Goal: Task Accomplishment & Management: Manage account settings

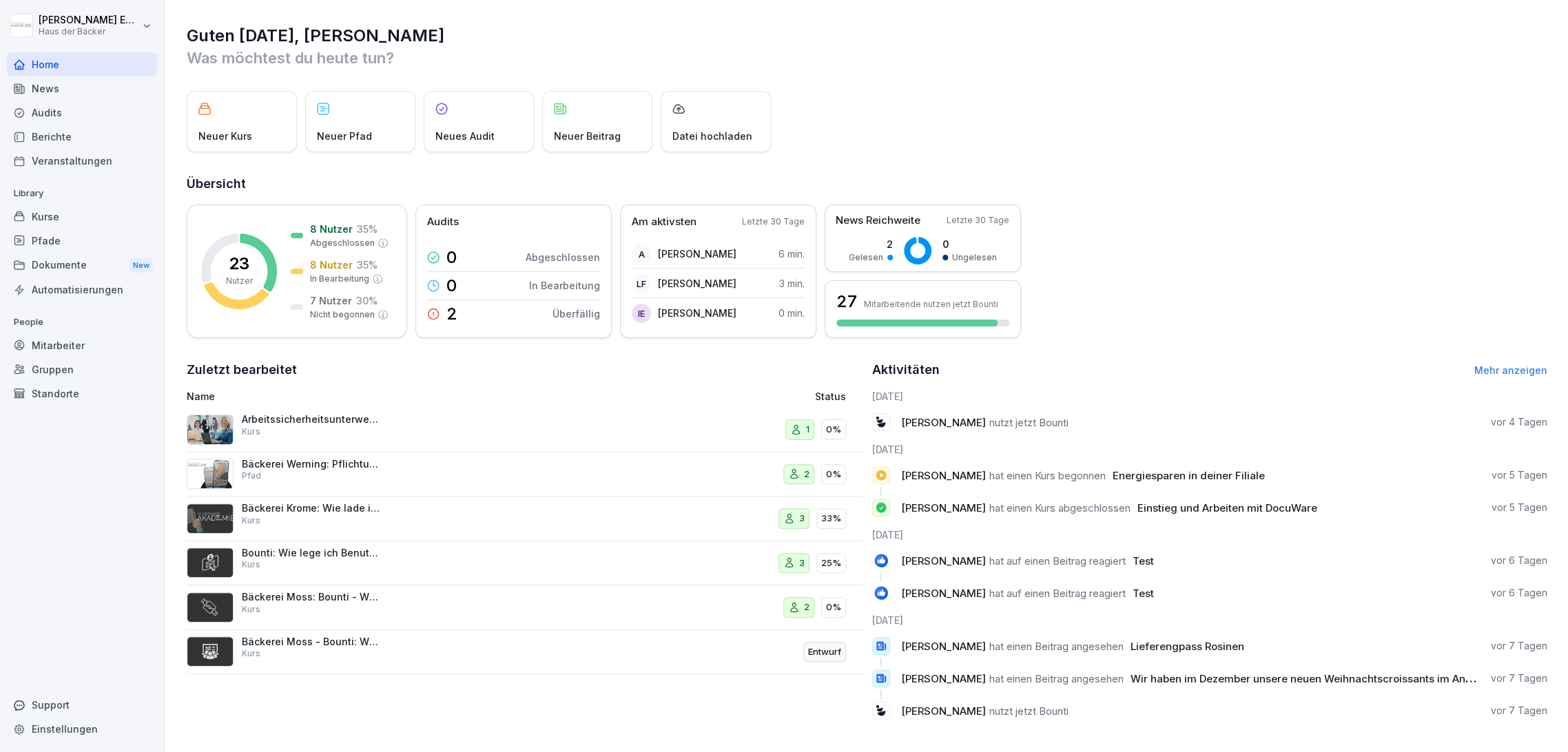
click at [111, 214] on div "Kurse" at bounding box center [82, 217] width 150 height 24
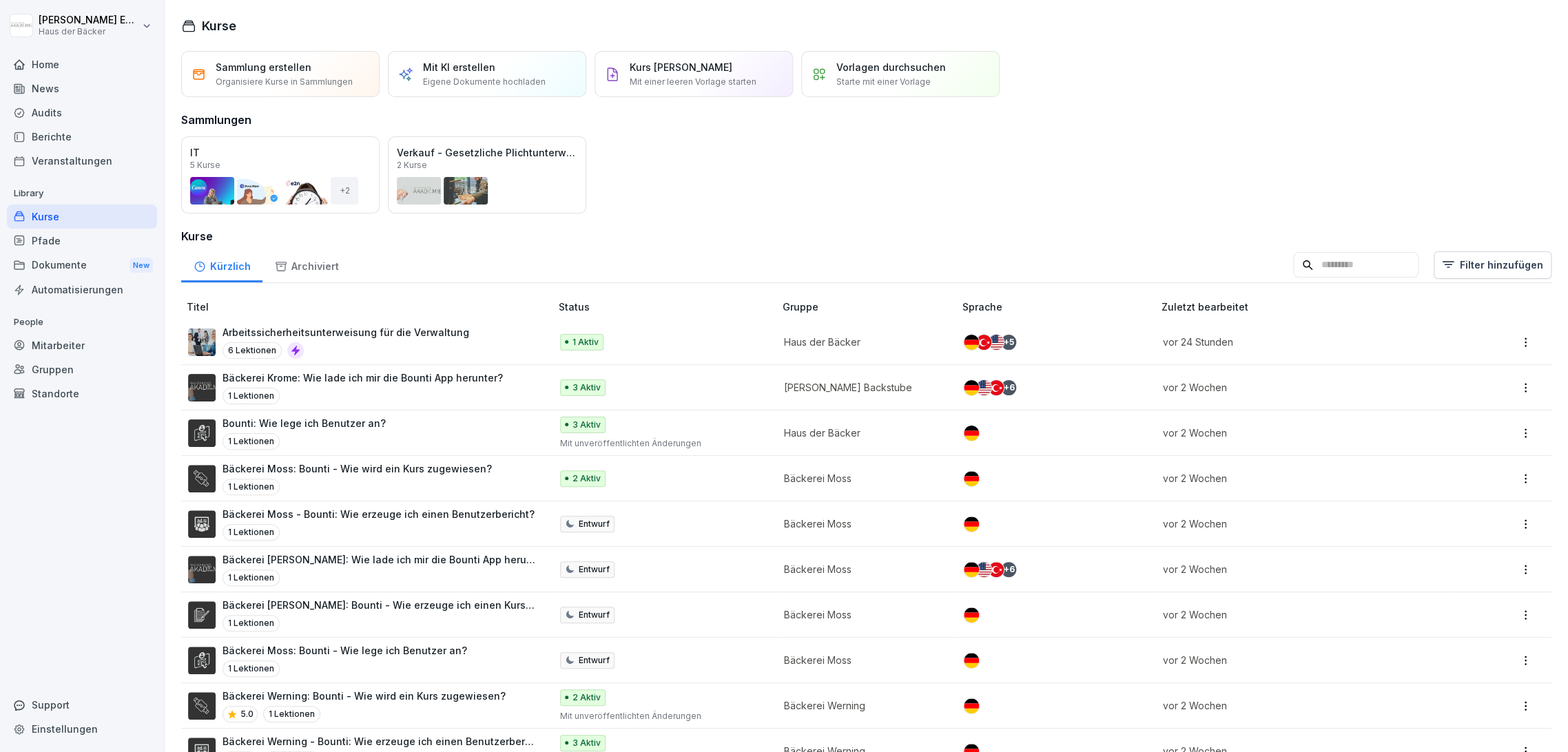
click at [294, 267] on div "Archiviert" at bounding box center [307, 265] width 88 height 35
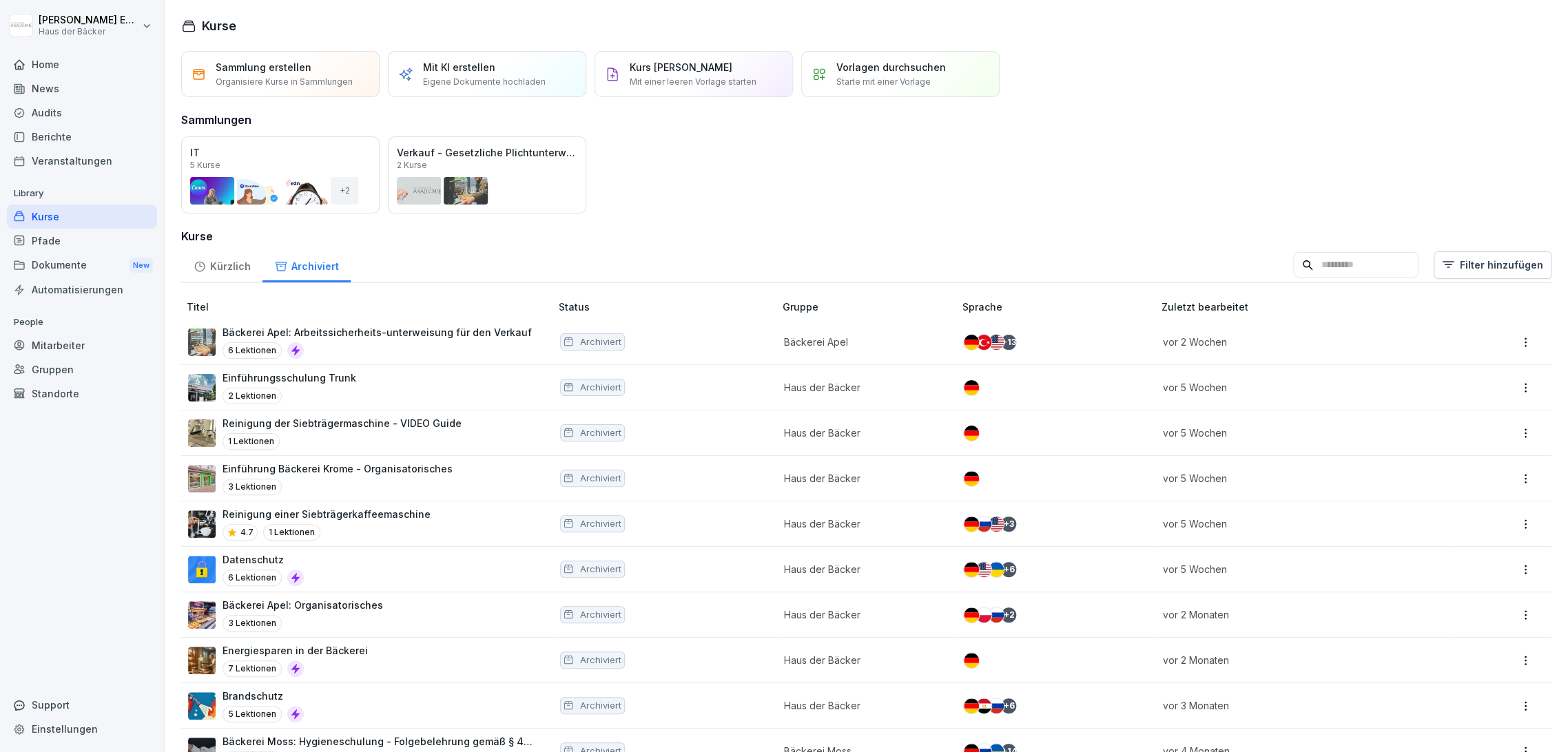
click at [229, 267] on div "Kürzlich" at bounding box center [221, 265] width 81 height 35
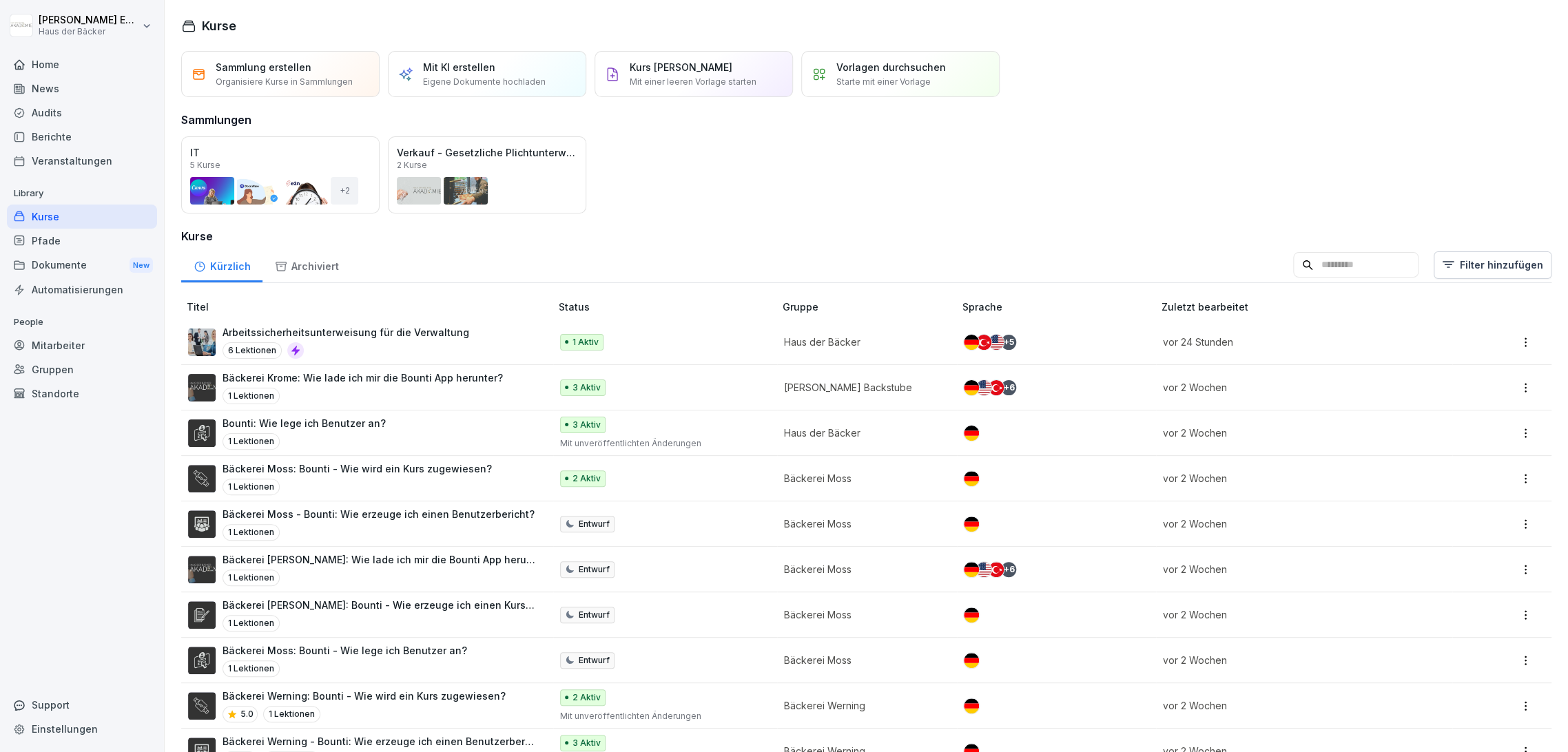
click at [95, 216] on div "Kurse" at bounding box center [82, 217] width 150 height 24
click at [65, 72] on div "Home" at bounding box center [82, 64] width 150 height 24
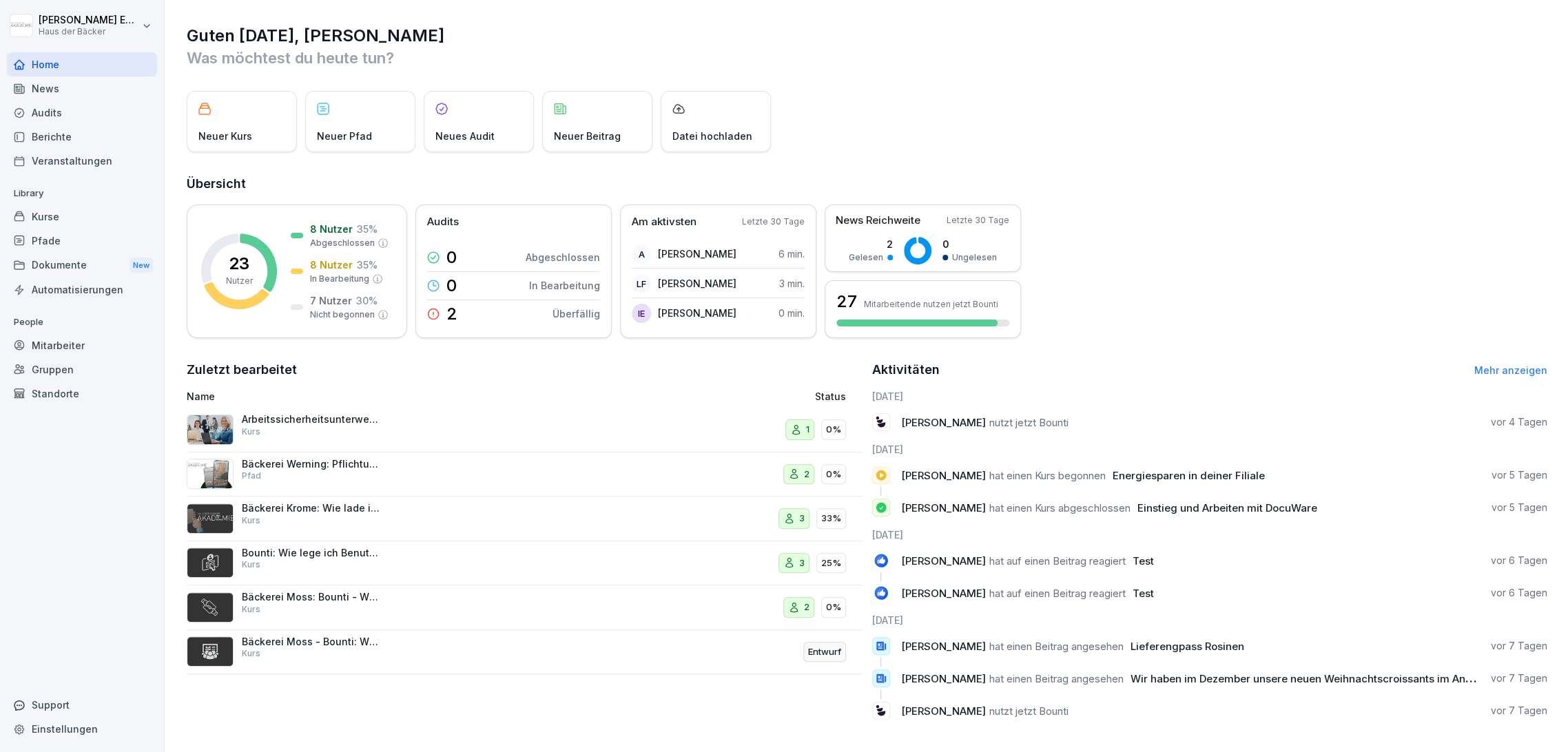
click at [111, 335] on div "Mitarbeiter" at bounding box center [82, 345] width 150 height 24
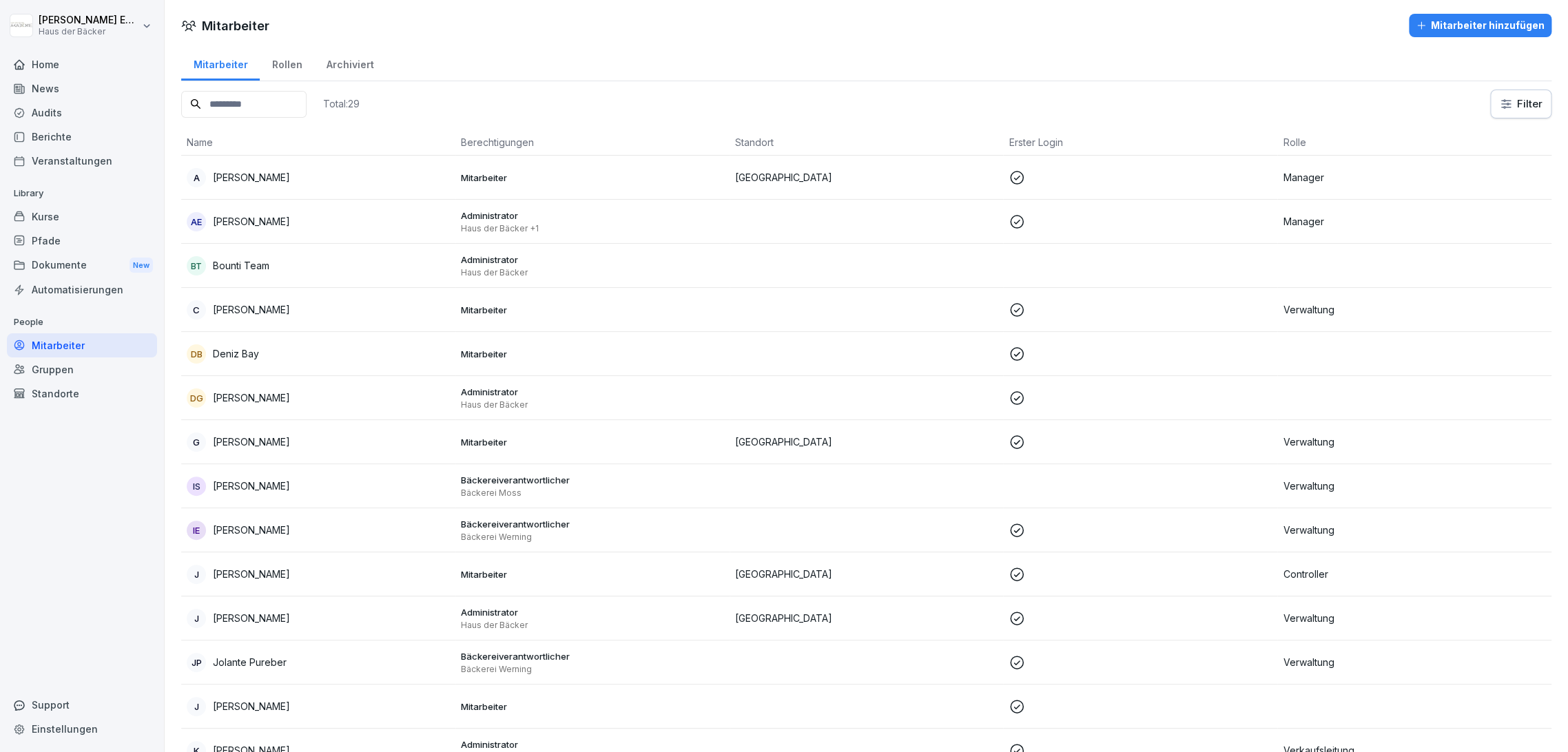
click at [104, 371] on div "Gruppen" at bounding box center [82, 370] width 150 height 24
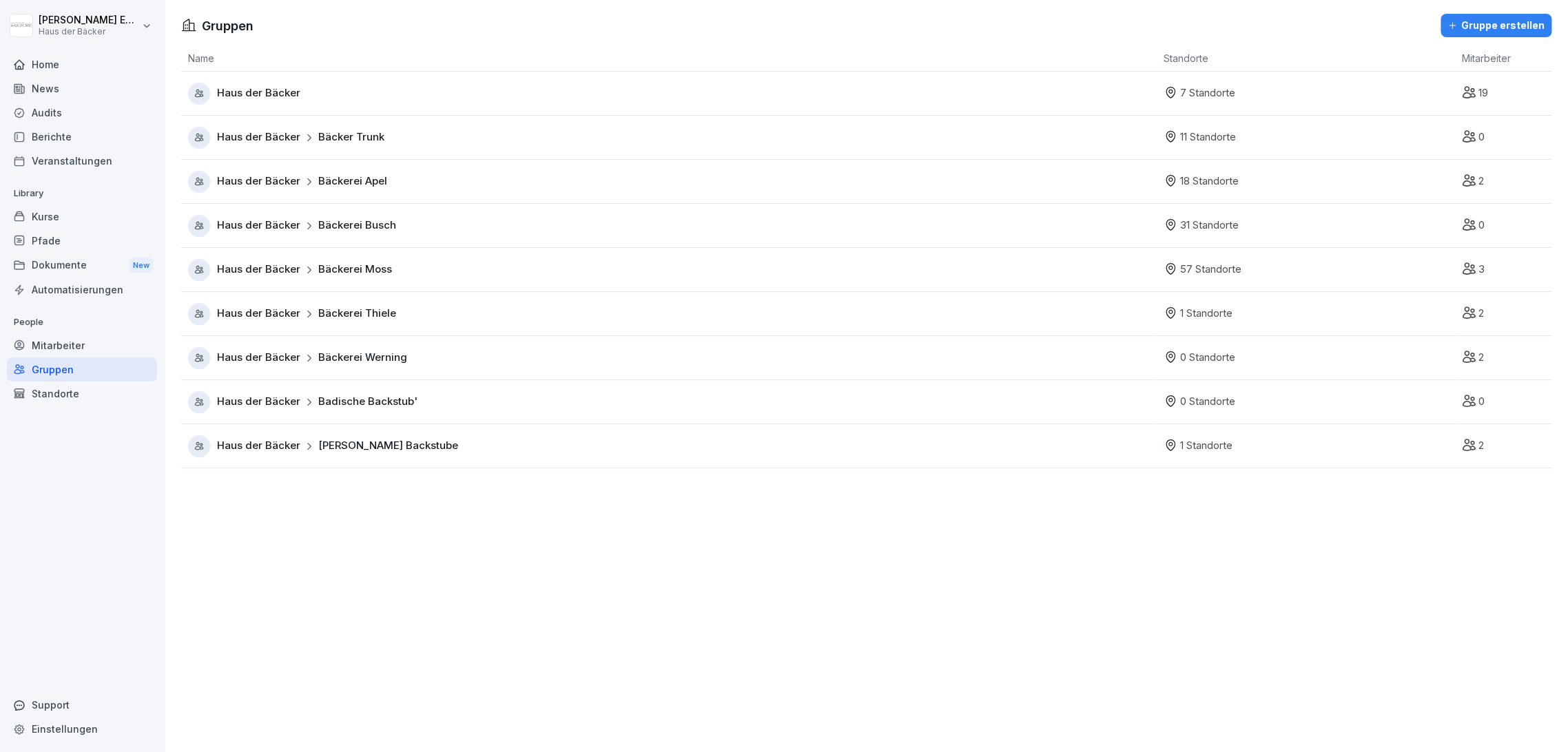
click at [104, 390] on div "Standorte" at bounding box center [82, 394] width 150 height 24
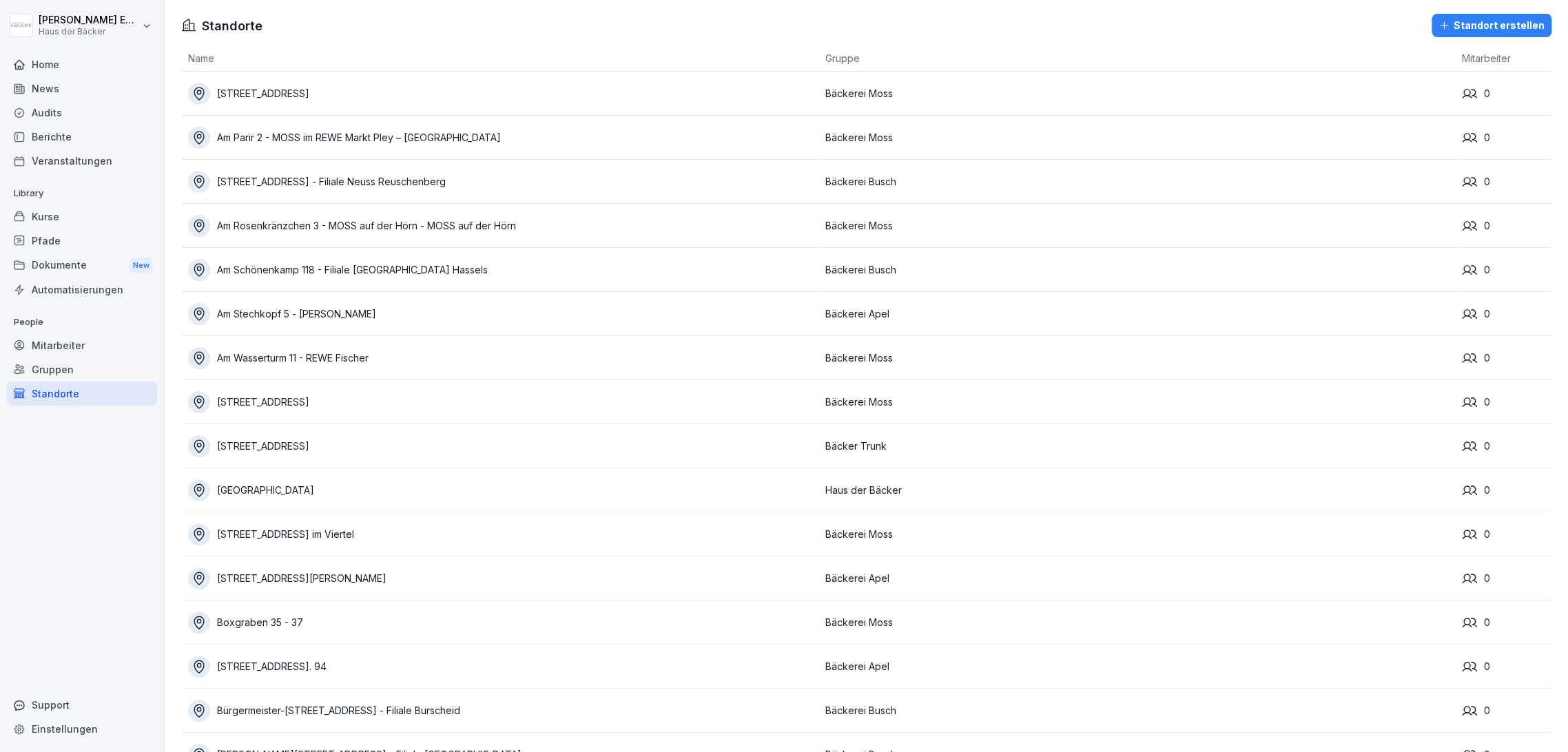
click at [100, 376] on div "Gruppen" at bounding box center [82, 370] width 150 height 24
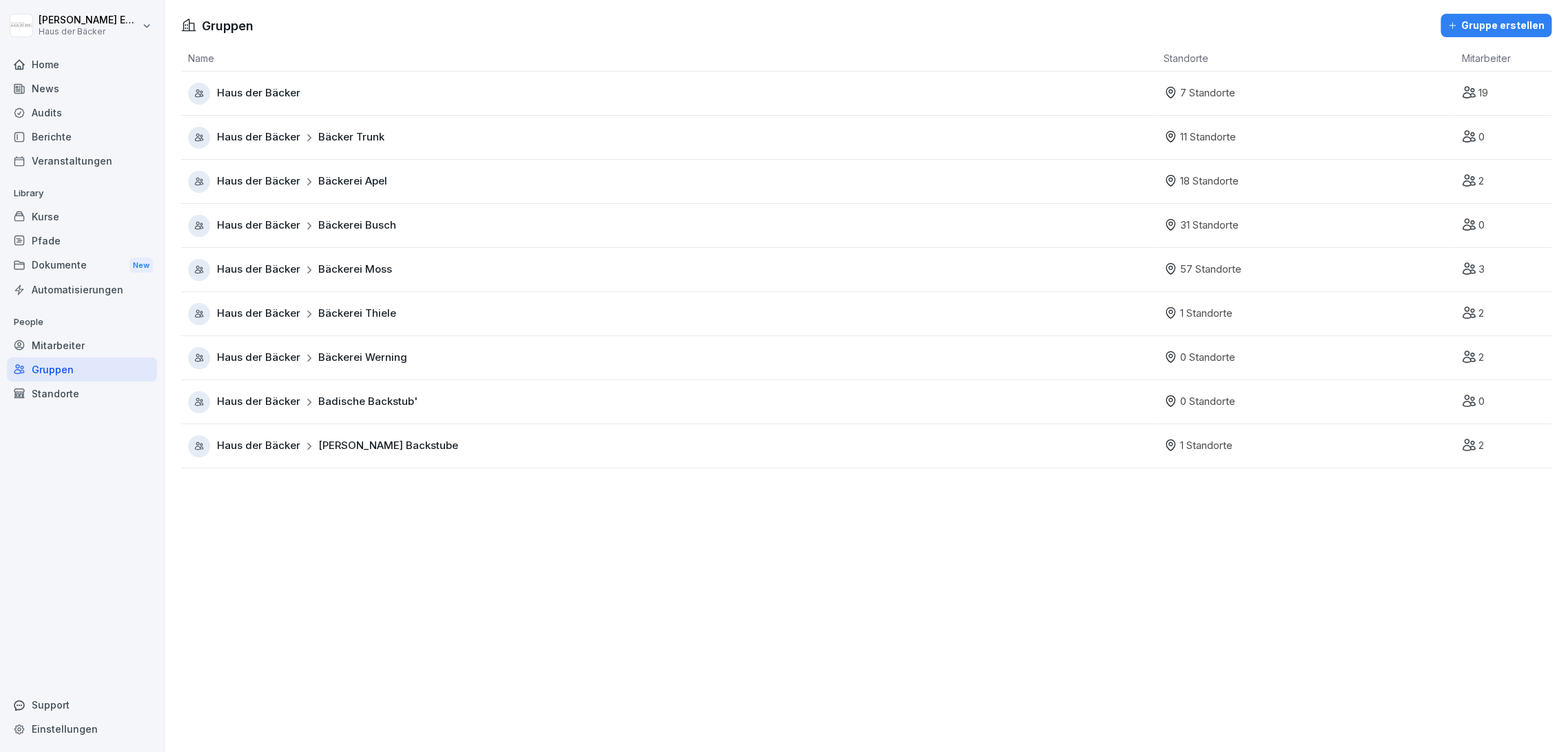
click at [85, 329] on p "People" at bounding box center [82, 322] width 150 height 22
click at [86, 341] on div "Mitarbeiter" at bounding box center [82, 345] width 150 height 24
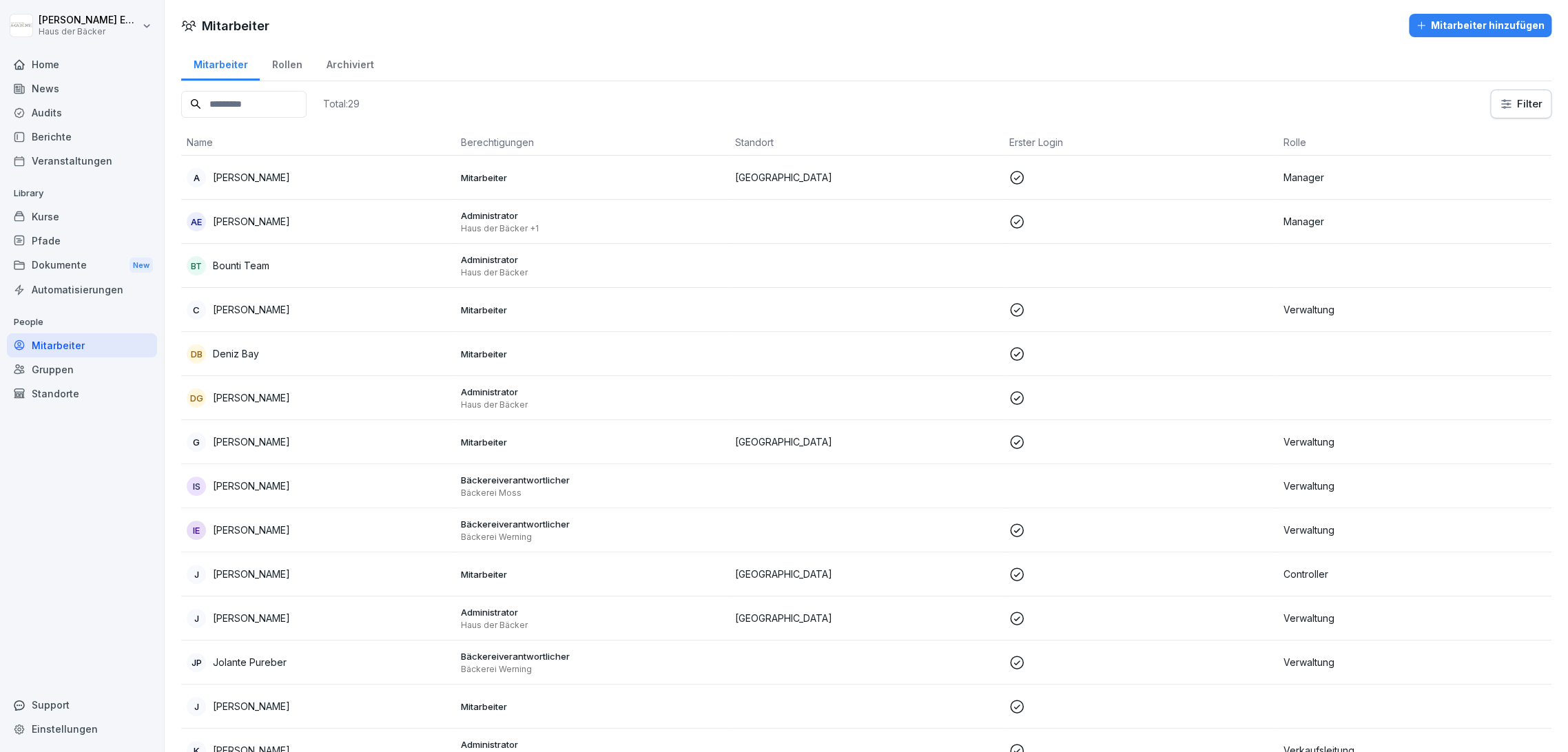
click at [97, 130] on div "Berichte" at bounding box center [82, 137] width 150 height 24
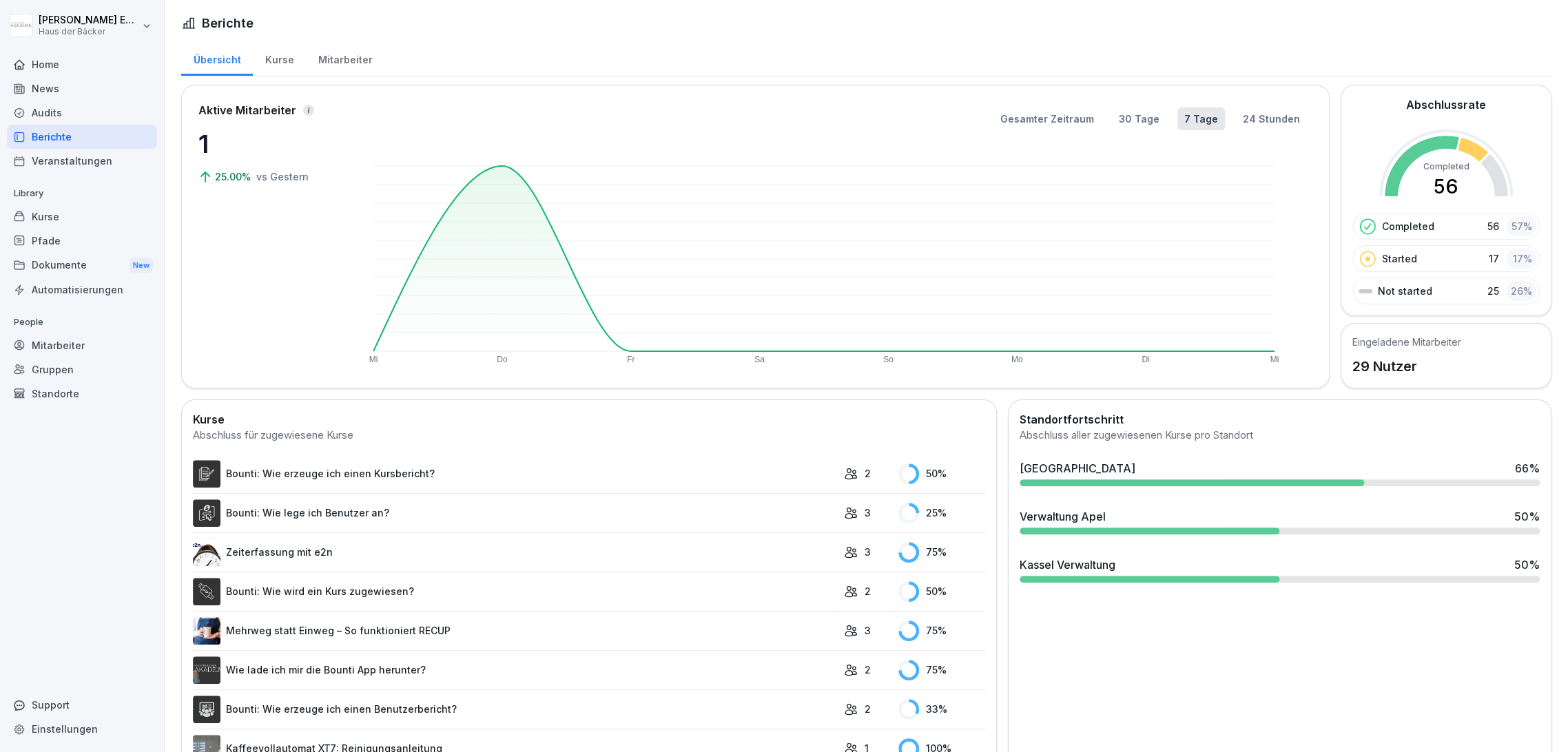
click at [126, 225] on div "Kurse" at bounding box center [82, 217] width 150 height 24
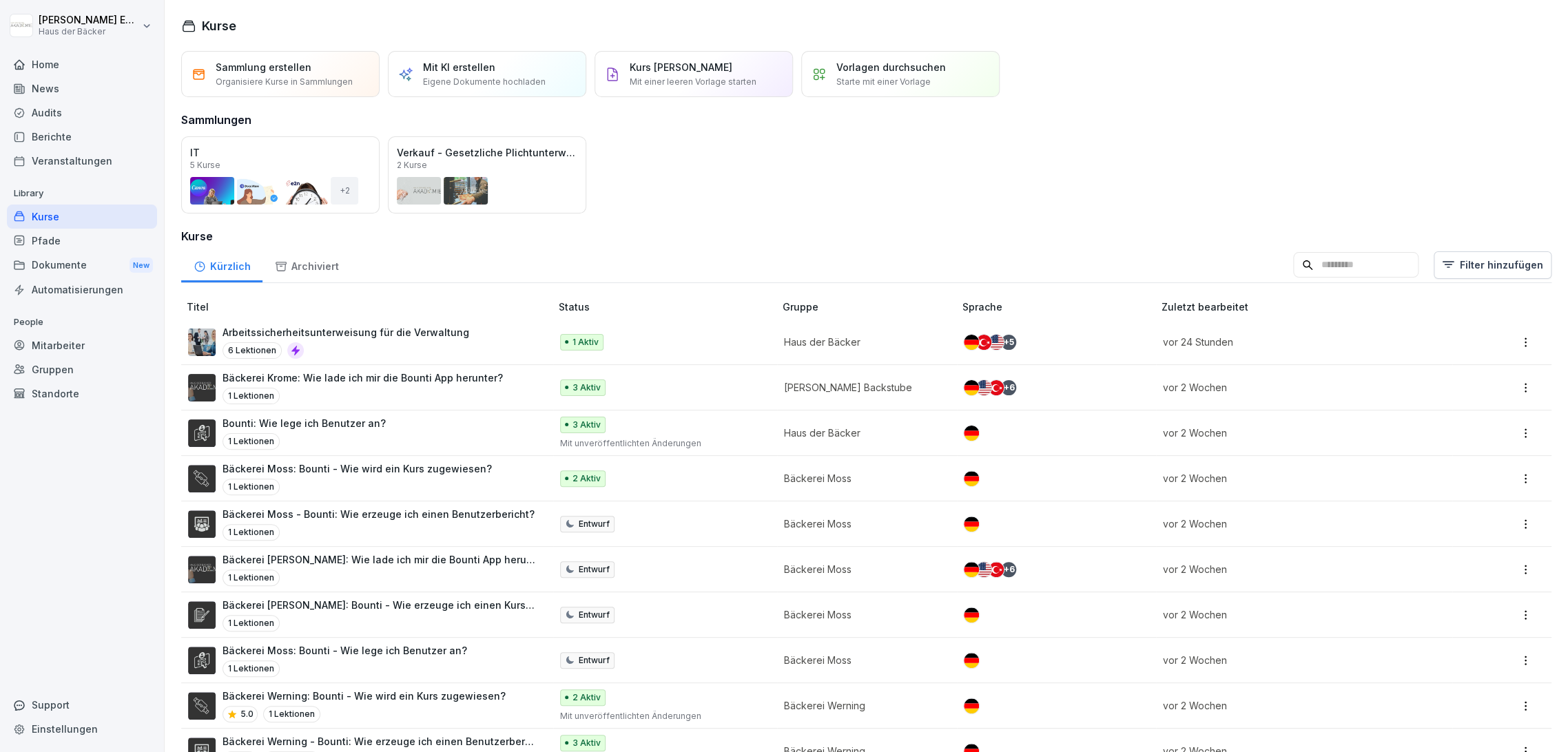
click at [129, 70] on div "Home" at bounding box center [82, 64] width 150 height 24
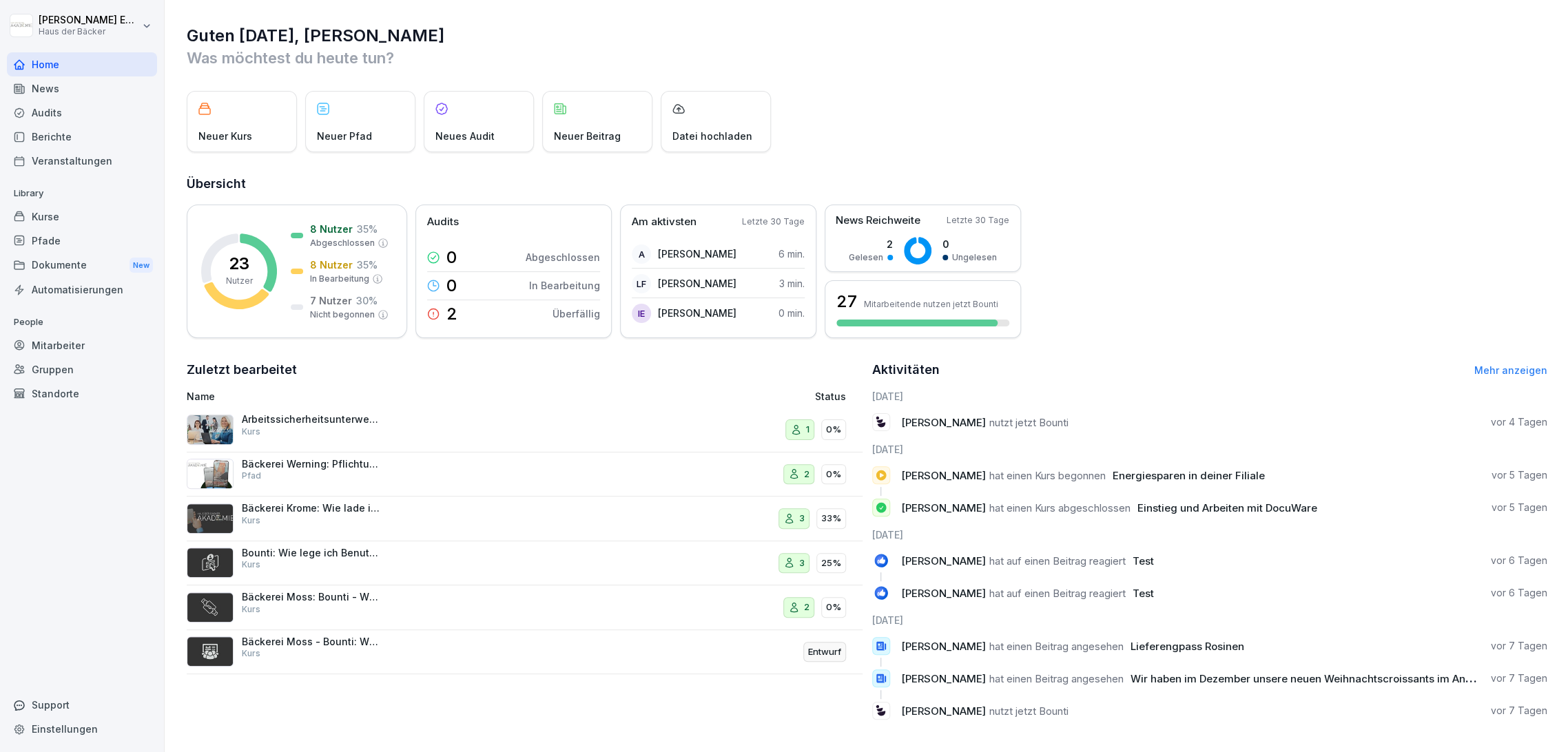
click at [73, 122] on div "Audits" at bounding box center [82, 113] width 150 height 24
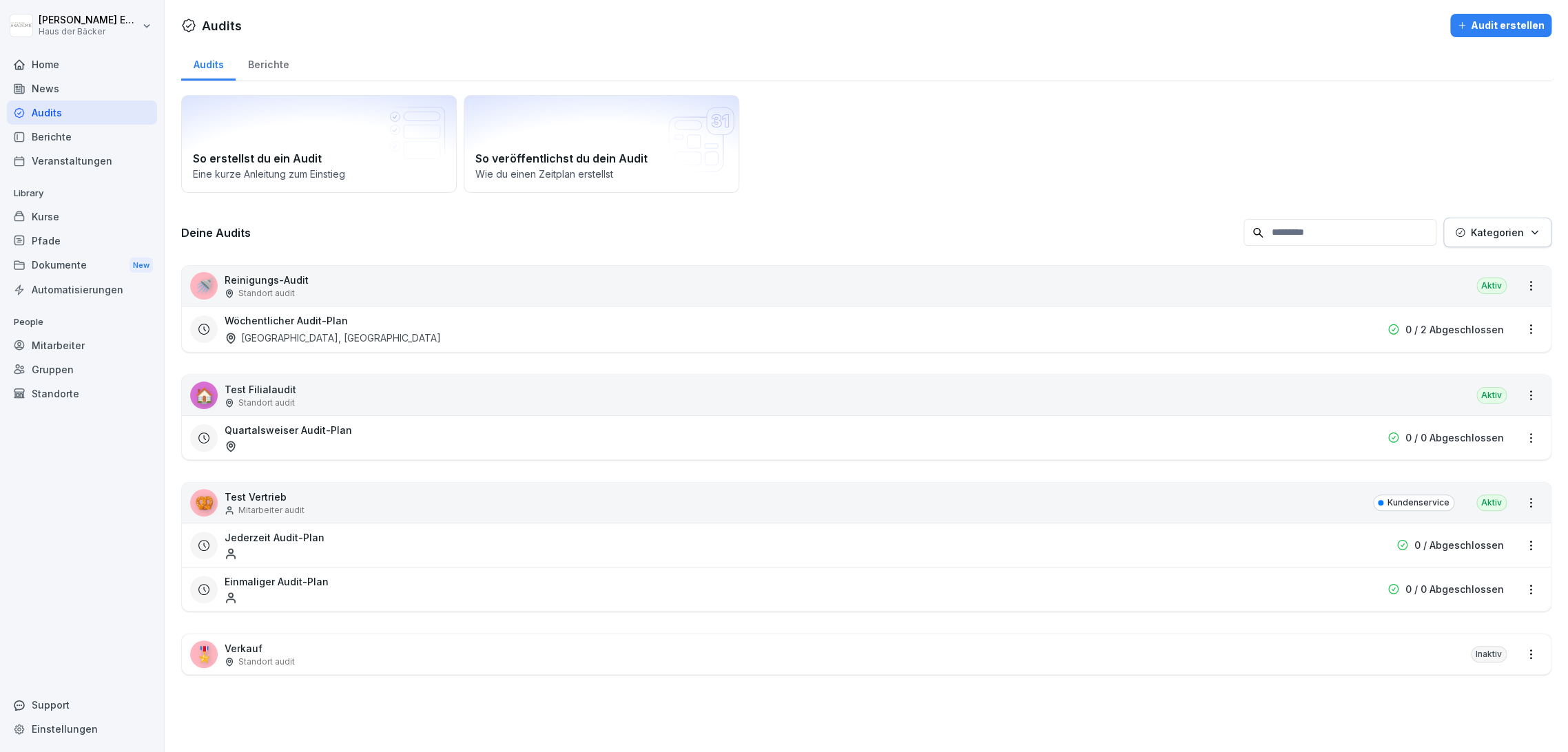
click at [73, 96] on div "News" at bounding box center [82, 89] width 150 height 24
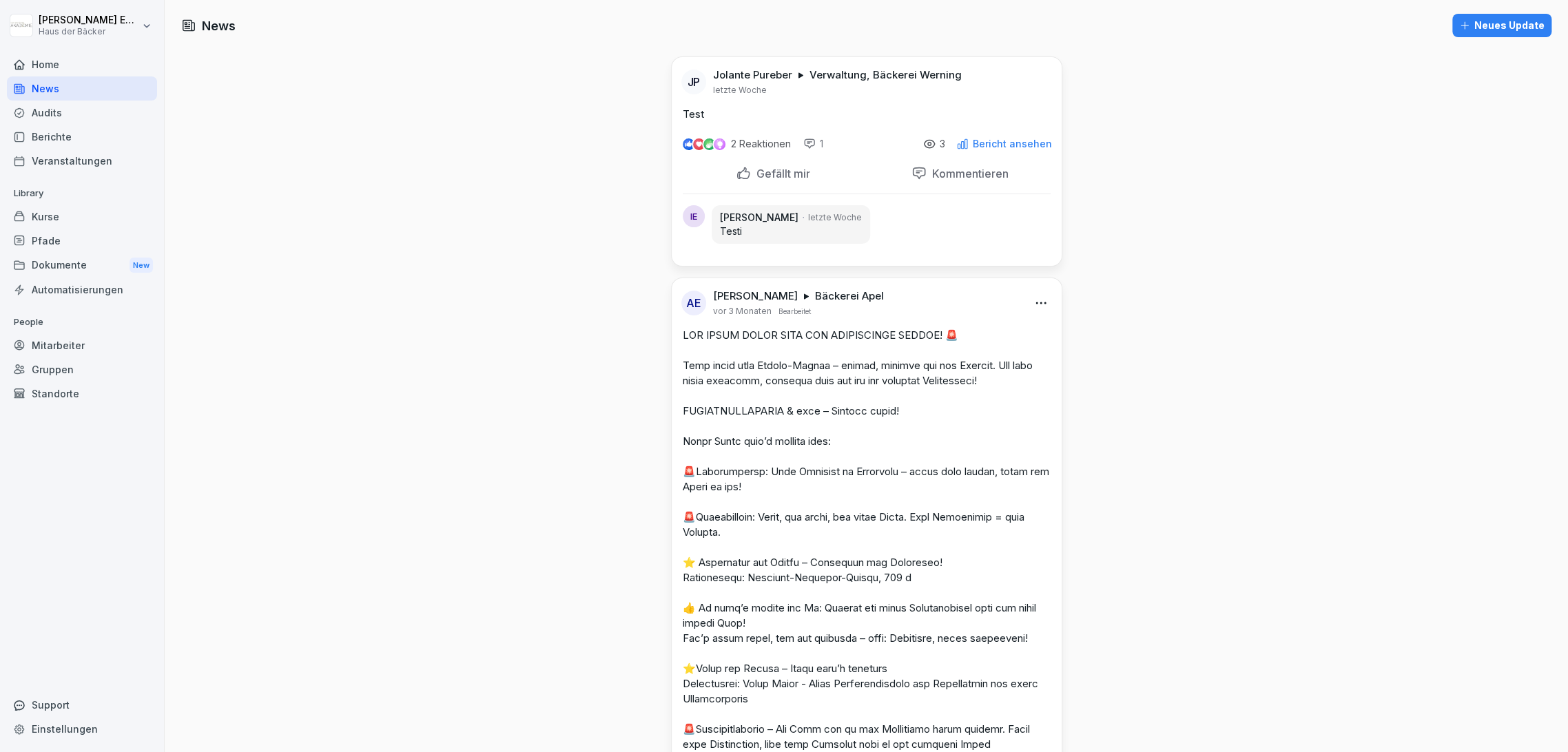
click at [128, 209] on div "Kurse" at bounding box center [82, 217] width 150 height 24
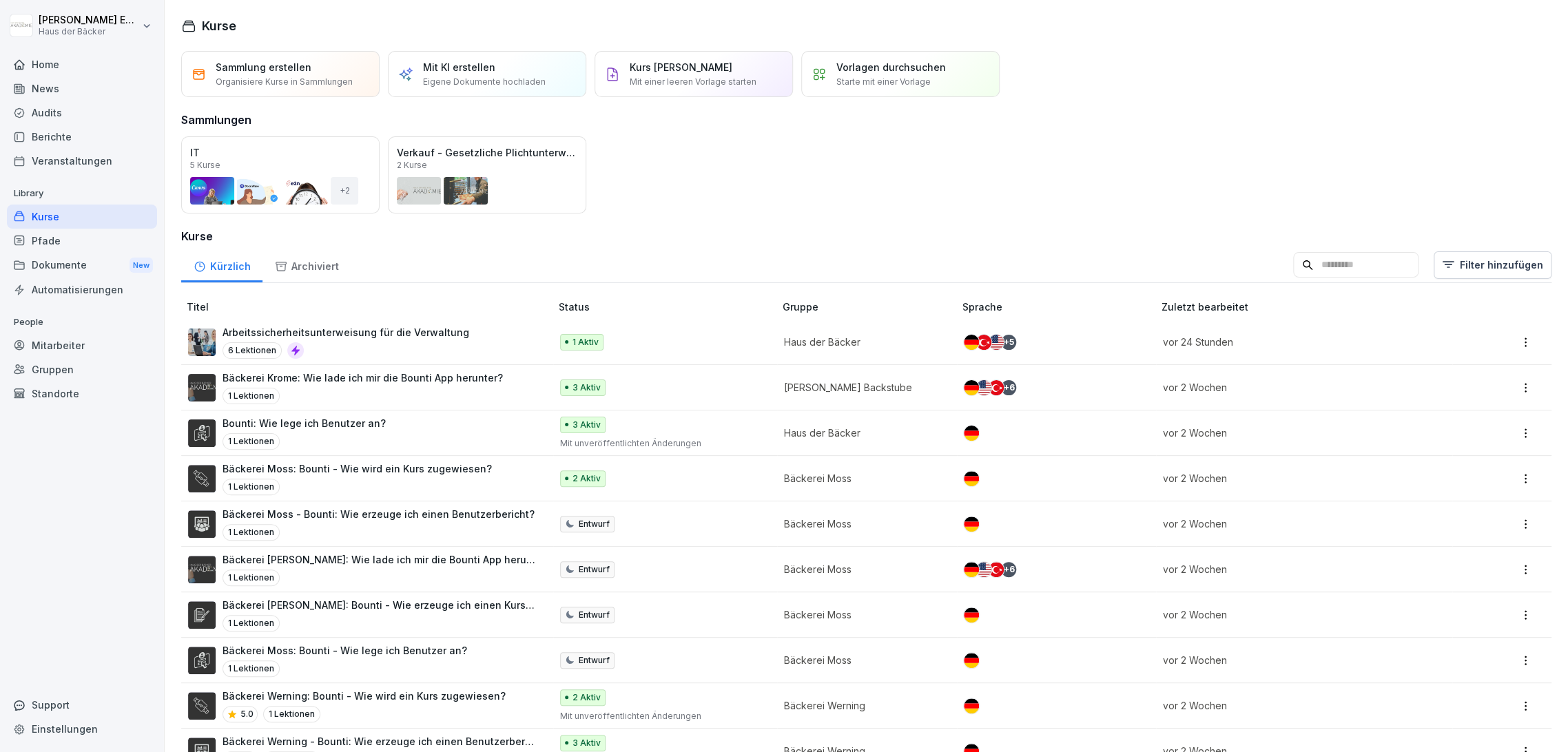
drag, startPoint x: 77, startPoint y: 164, endPoint x: 70, endPoint y: 151, distance: 14.8
click at [77, 164] on div "Veranstaltungen" at bounding box center [82, 161] width 150 height 24
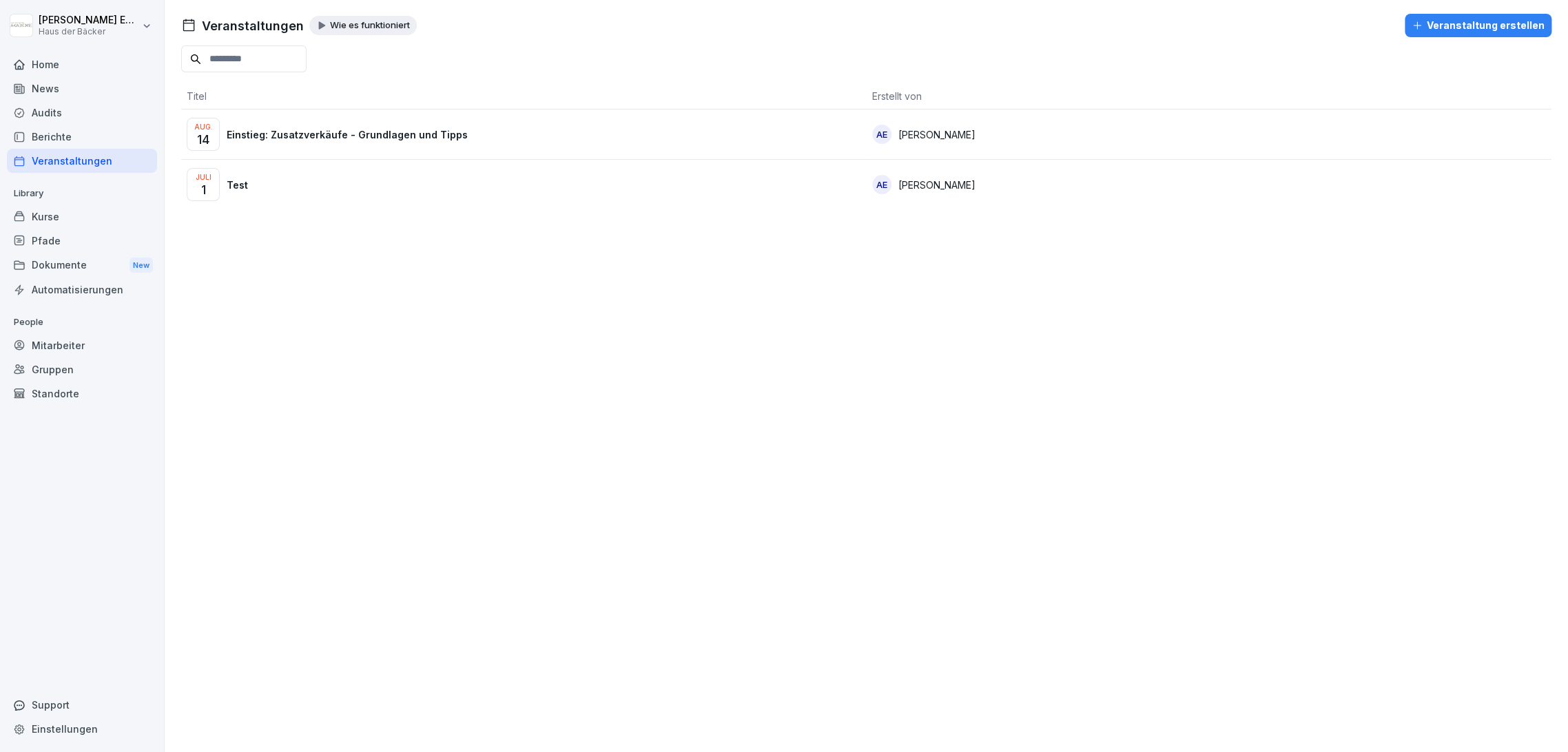
click at [60, 133] on div "Berichte" at bounding box center [82, 137] width 150 height 24
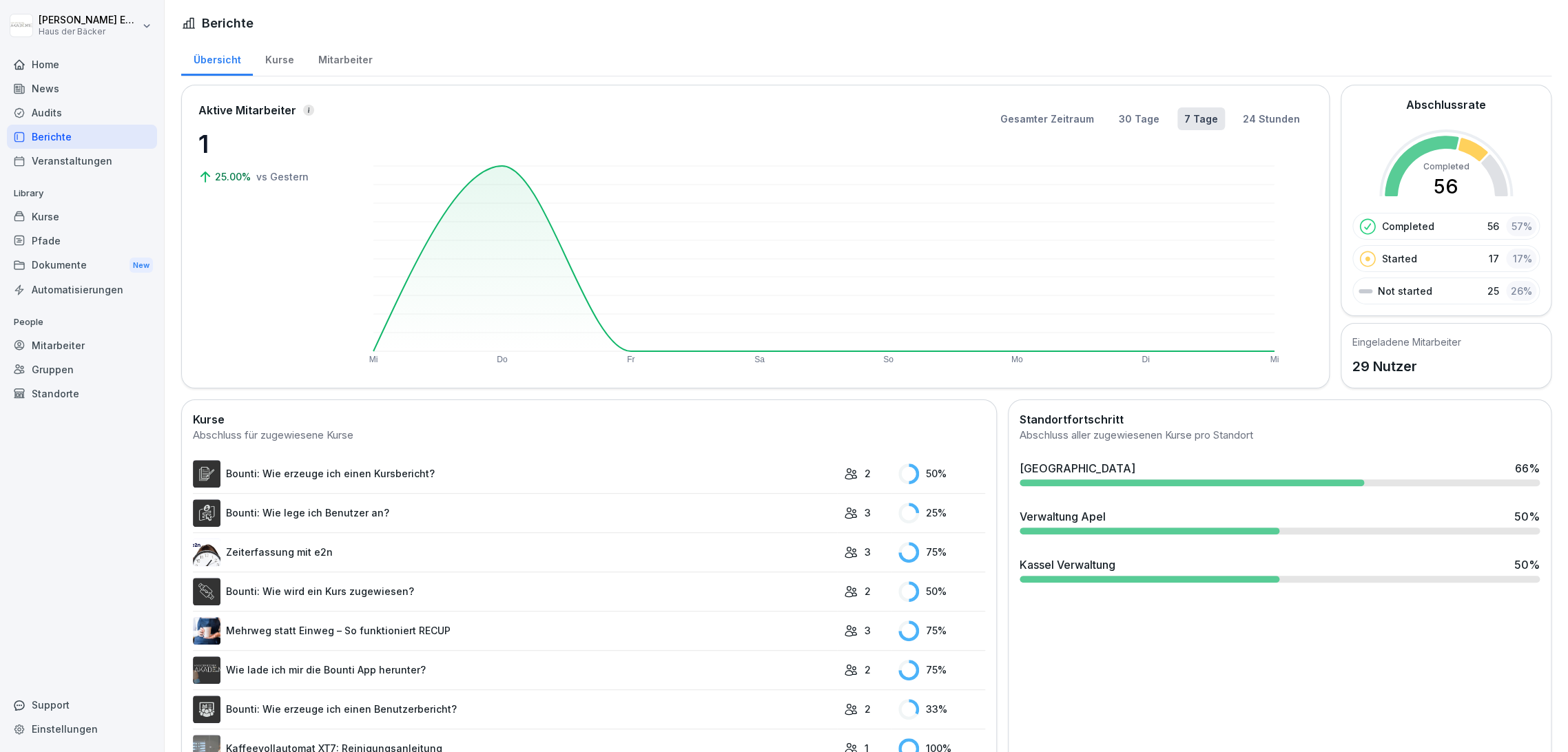
click at [272, 61] on div "Kurse" at bounding box center [279, 58] width 53 height 35
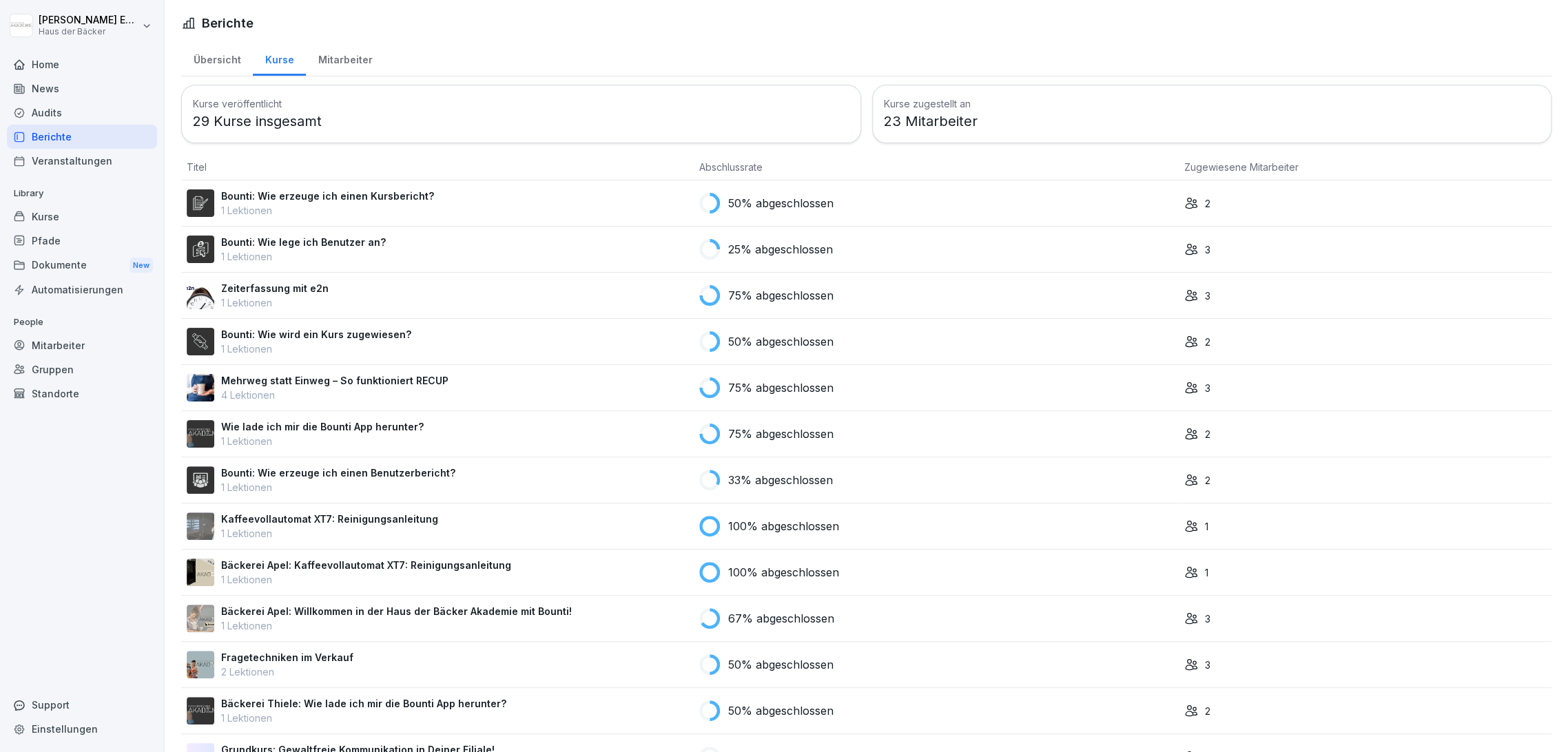
click at [225, 61] on div "Übersicht" at bounding box center [217, 58] width 72 height 35
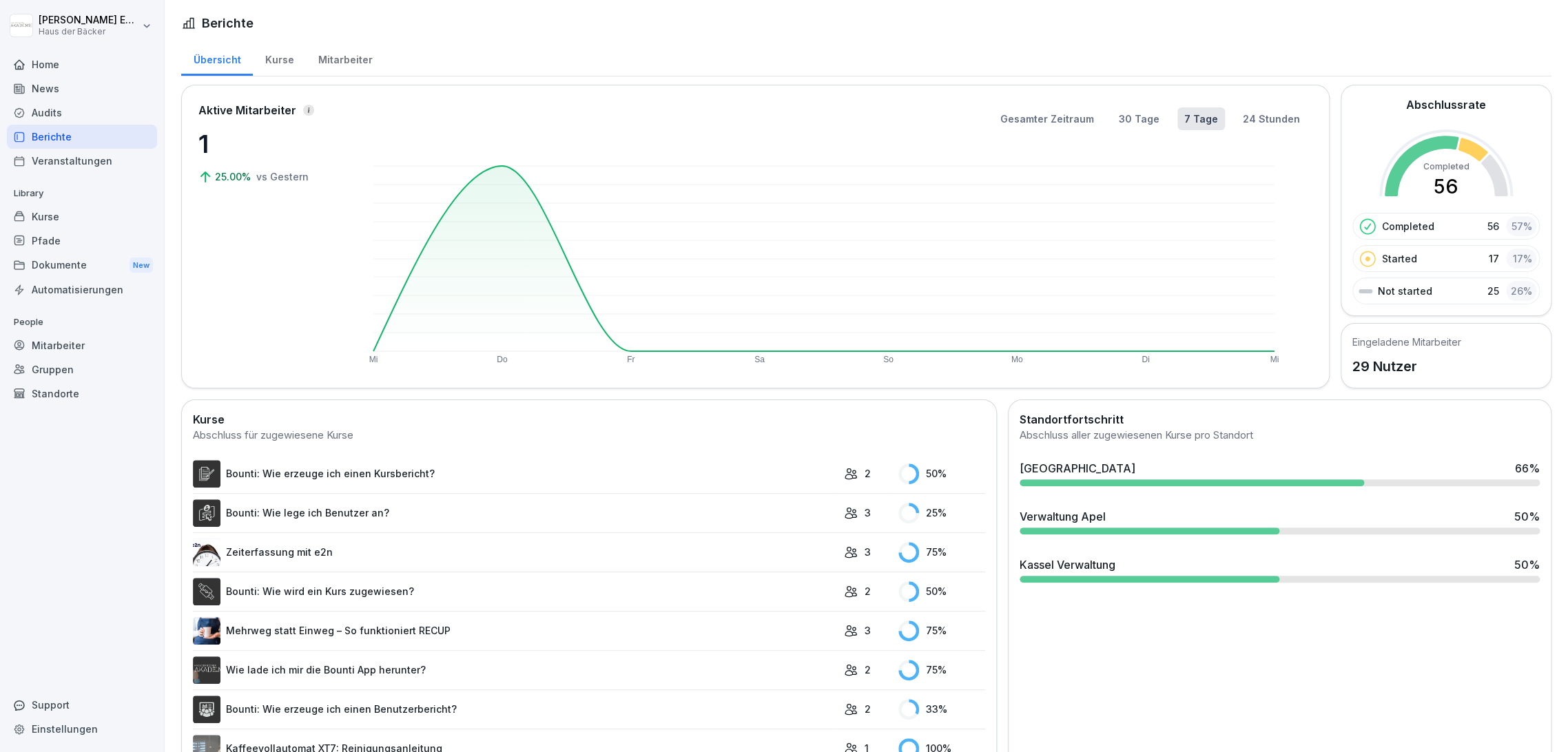
click at [298, 70] on div "Kurse" at bounding box center [279, 58] width 53 height 35
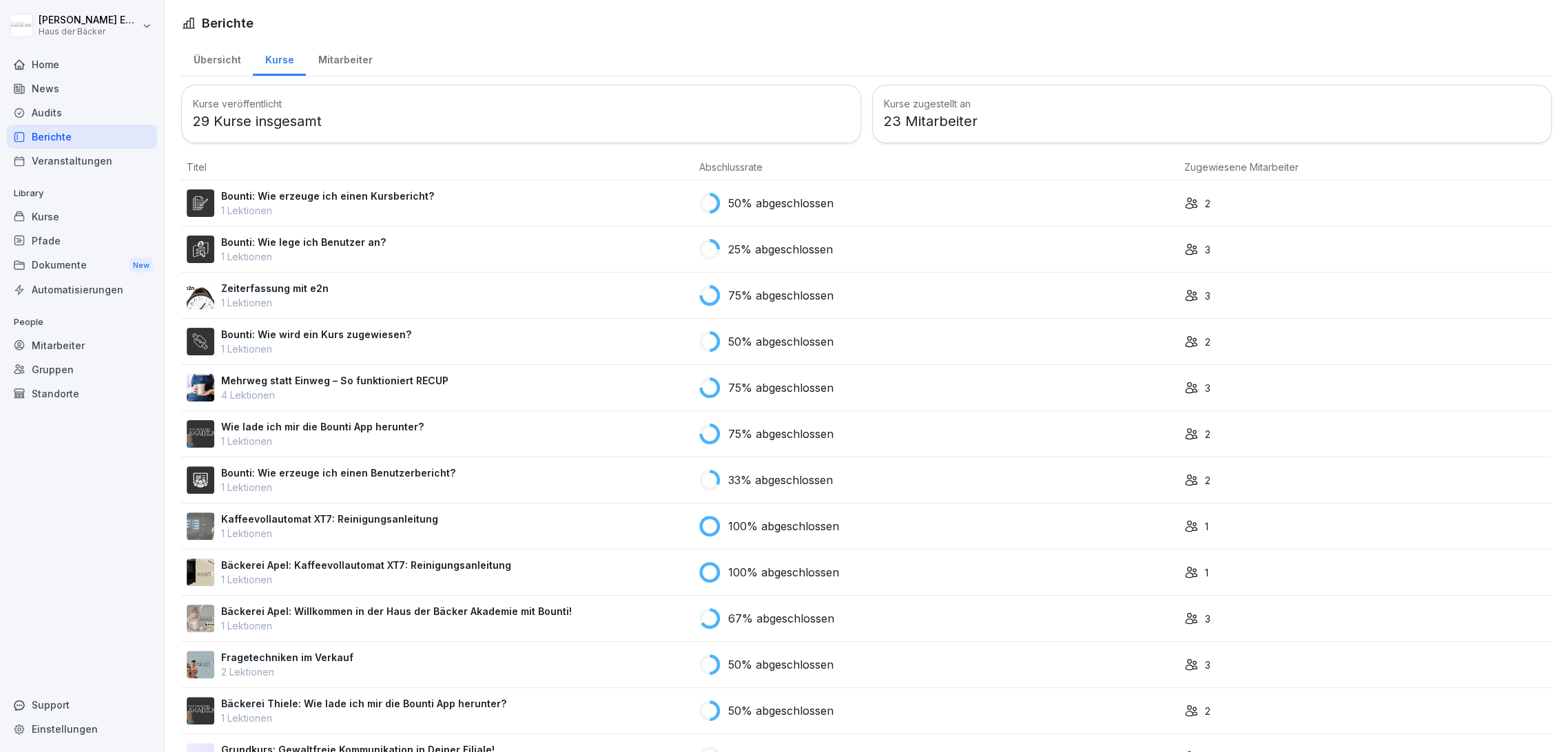
click at [316, 65] on div "Mitarbeiter" at bounding box center [345, 58] width 79 height 35
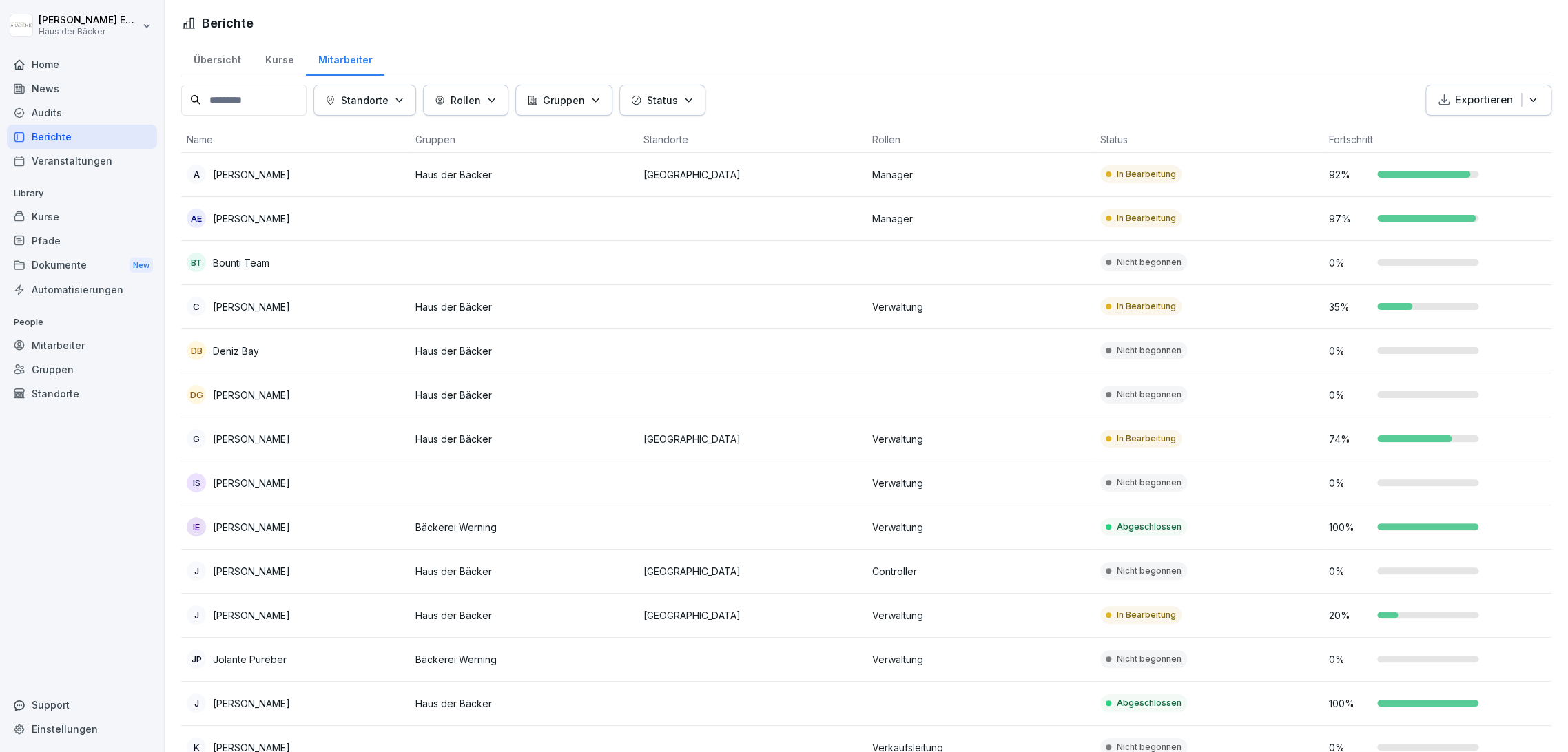
click at [1466, 93] on p "Exportieren" at bounding box center [1483, 100] width 58 height 16
click at [1460, 130] on p "Als Excel Datei exportieren" at bounding box center [1470, 132] width 123 height 12
